Goal: Check status: Check status

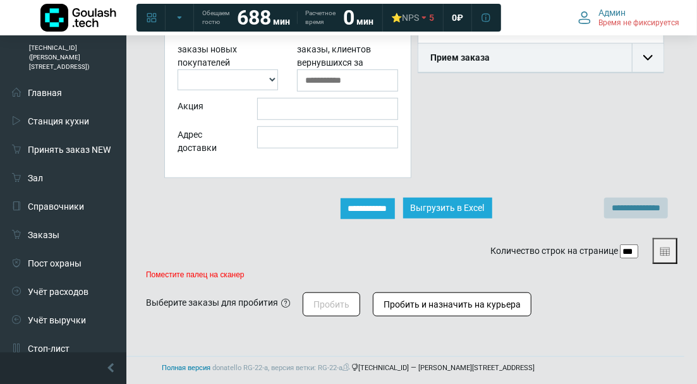
scroll to position [29, 244]
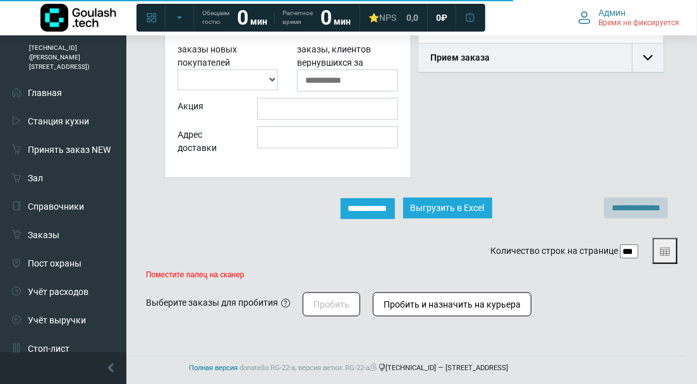
scroll to position [29, 244]
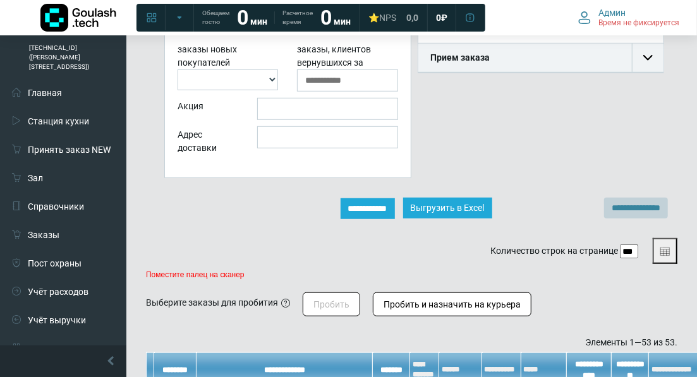
scroll to position [8, 8]
